Goal: Transaction & Acquisition: Purchase product/service

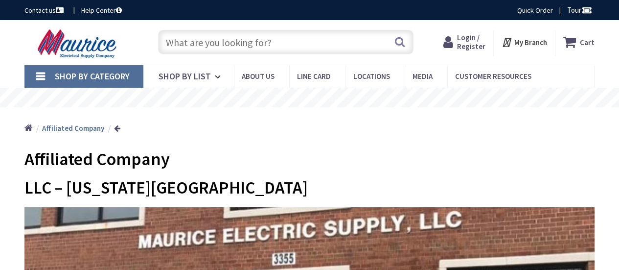
click at [235, 43] on input "text" at bounding box center [285, 42] width 255 height 24
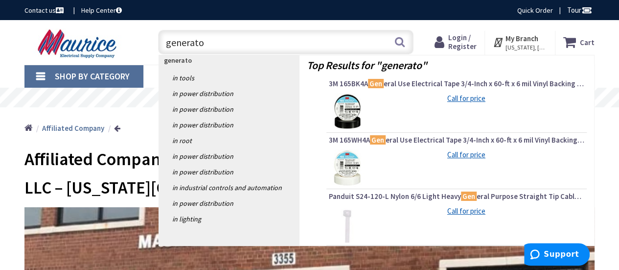
type input "generator"
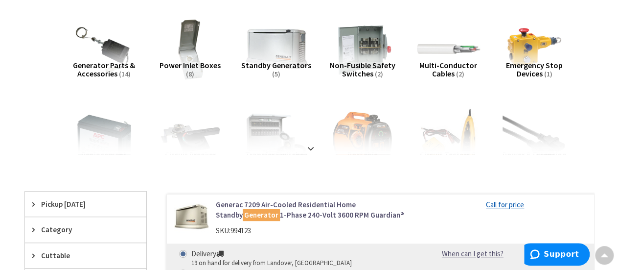
scroll to position [135, 0]
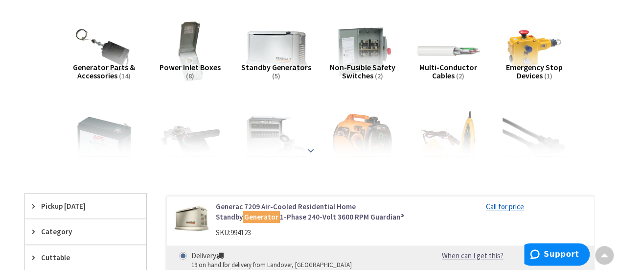
click at [311, 146] on strong at bounding box center [311, 148] width 12 height 11
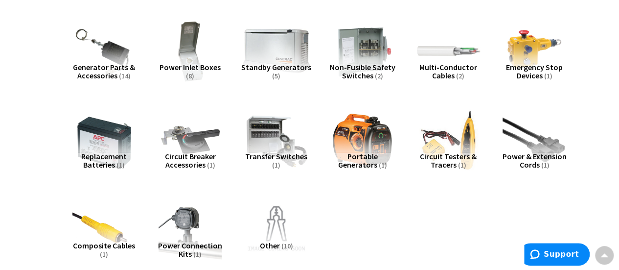
click at [282, 45] on img at bounding box center [275, 50] width 69 height 69
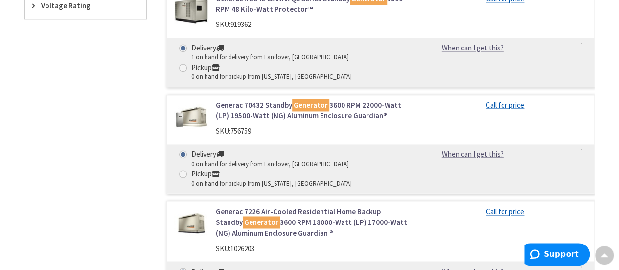
scroll to position [502, 0]
